Goal: Communication & Community: Connect with others

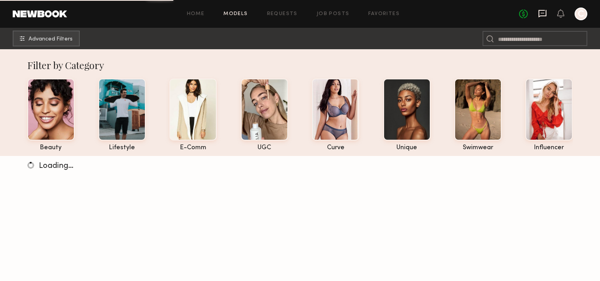
click at [542, 14] on icon at bounding box center [542, 13] width 9 height 9
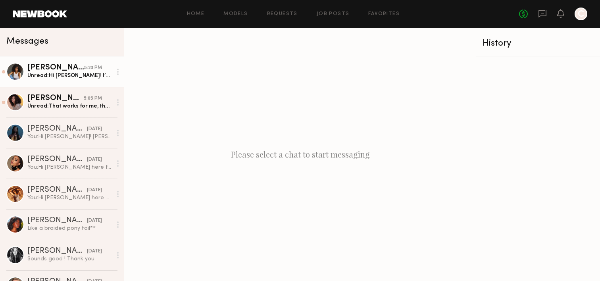
click at [80, 71] on div "[PERSON_NAME]" at bounding box center [55, 68] width 57 height 8
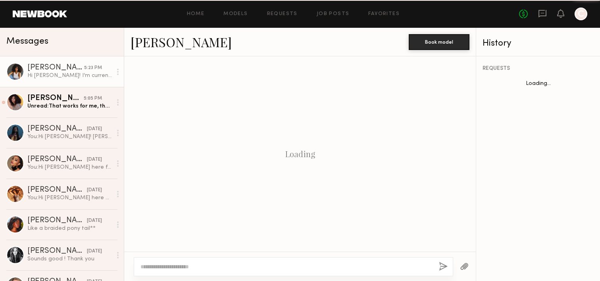
scroll to position [215, 0]
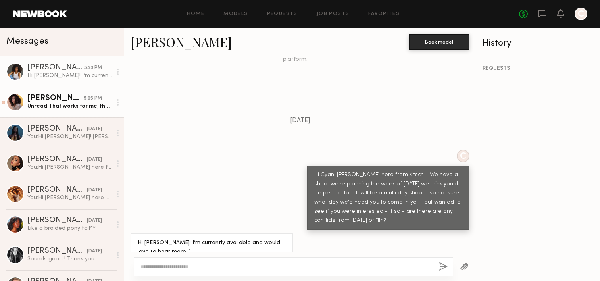
click at [73, 92] on link "[PERSON_NAME] 5:05 PM Unread: That works for me, thank you for letting me know …" at bounding box center [62, 102] width 124 height 31
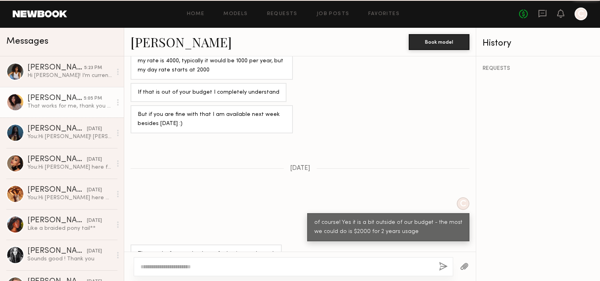
scroll to position [387, 0]
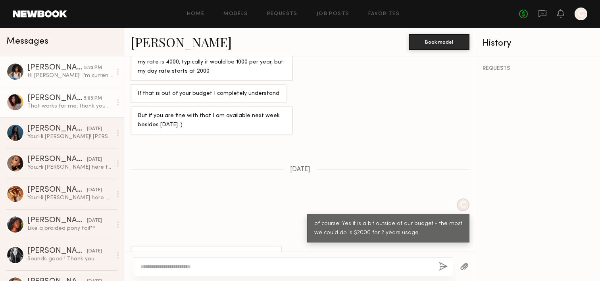
click at [90, 72] on div "Hi [PERSON_NAME]! I’m currently available and would love to hear more :)" at bounding box center [69, 76] width 84 height 8
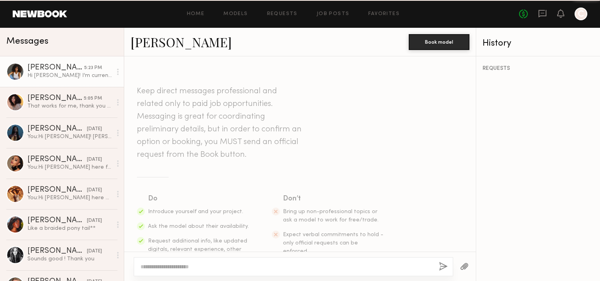
scroll to position [215, 0]
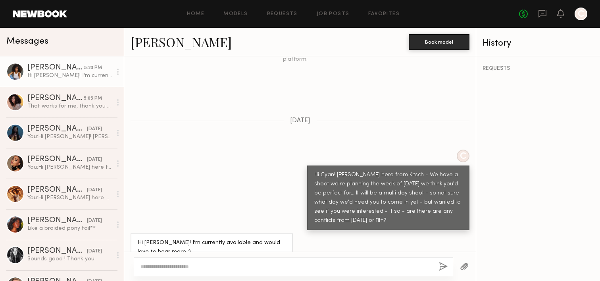
click at [11, 70] on div at bounding box center [15, 72] width 18 height 18
click at [153, 44] on link "Cyan C." at bounding box center [181, 41] width 101 height 17
